Goal: Check status

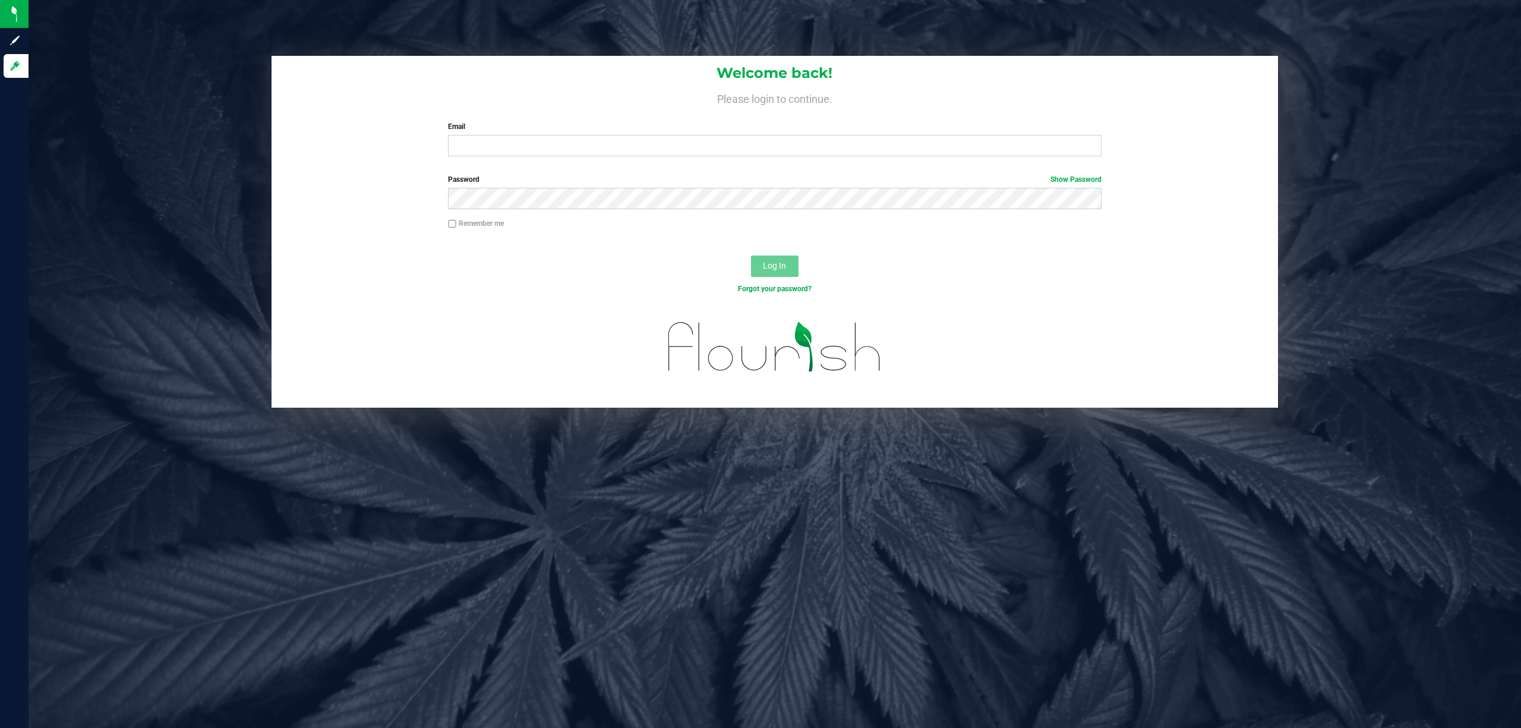
click at [526, 160] on div "Welcome back! Please login to continue. Email Required Please format your email…" at bounding box center [775, 111] width 1007 height 110
click at [528, 148] on input "Email" at bounding box center [775, 145] width 654 height 21
type input "[EMAIL_ADDRESS][DOMAIN_NAME]"
click at [751, 256] on button "Log In" at bounding box center [775, 266] width 48 height 21
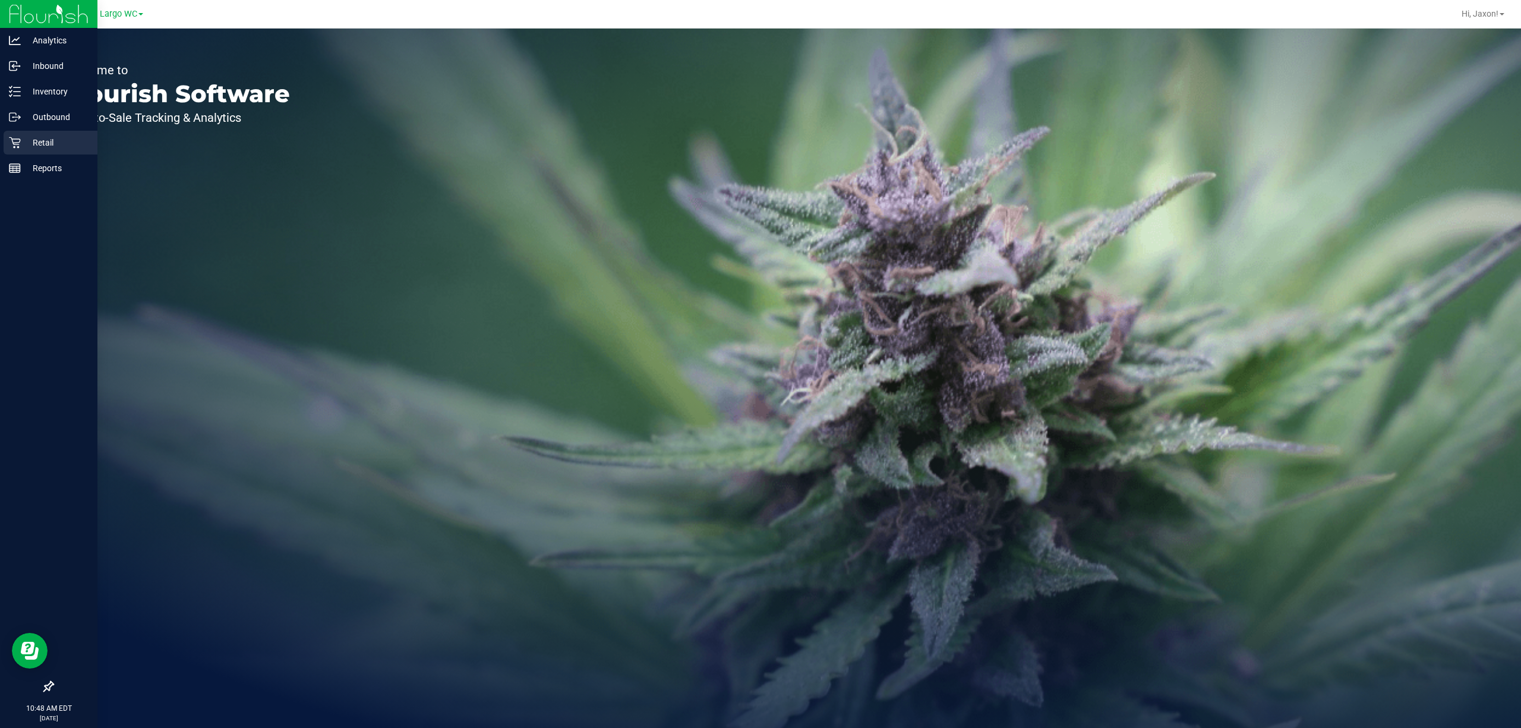
click at [22, 148] on p "Retail" at bounding box center [56, 142] width 71 height 14
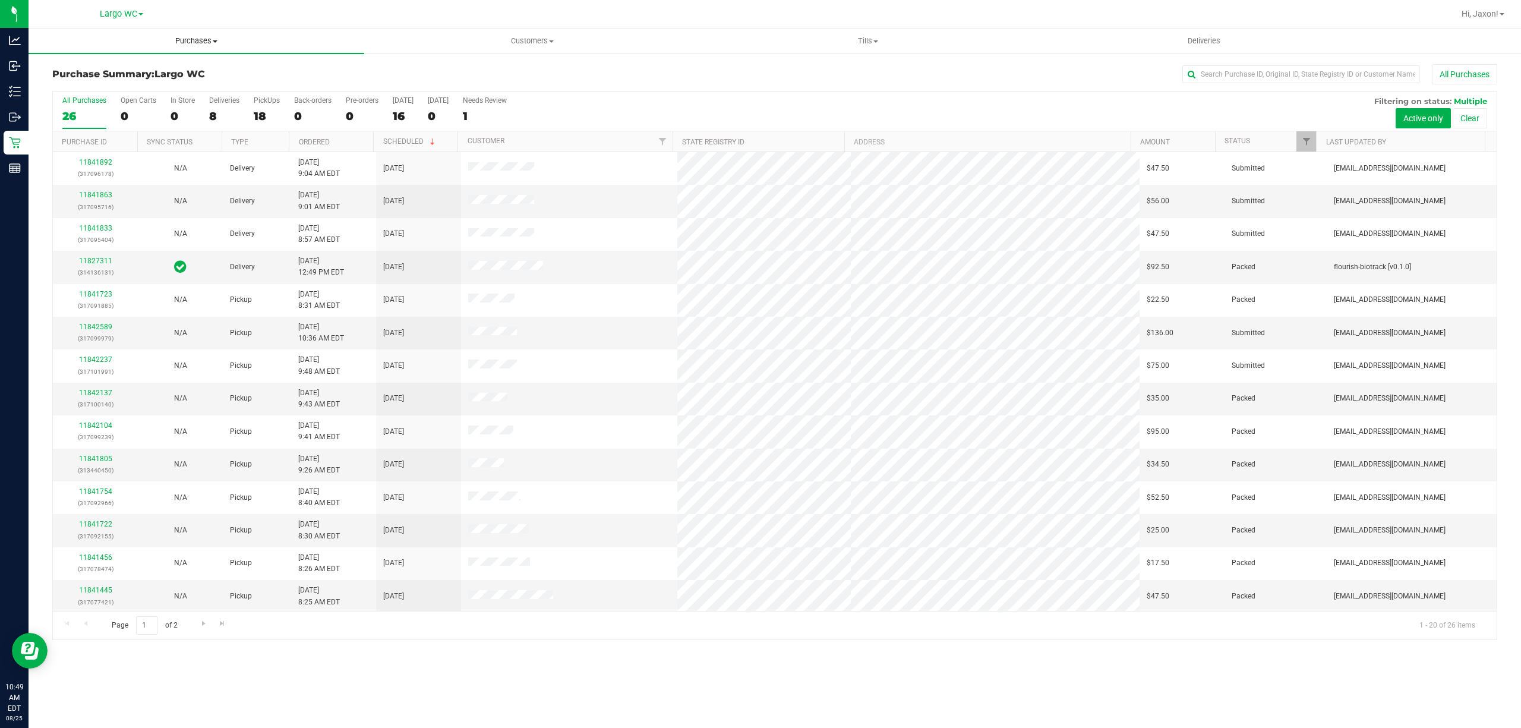
click at [253, 36] on span "Purchases" at bounding box center [197, 41] width 336 height 11
click at [758, 87] on div "Purchase Summary: [GEOGRAPHIC_DATA] All Purchases" at bounding box center [774, 77] width 1445 height 26
